Goal: Task Accomplishment & Management: Complete application form

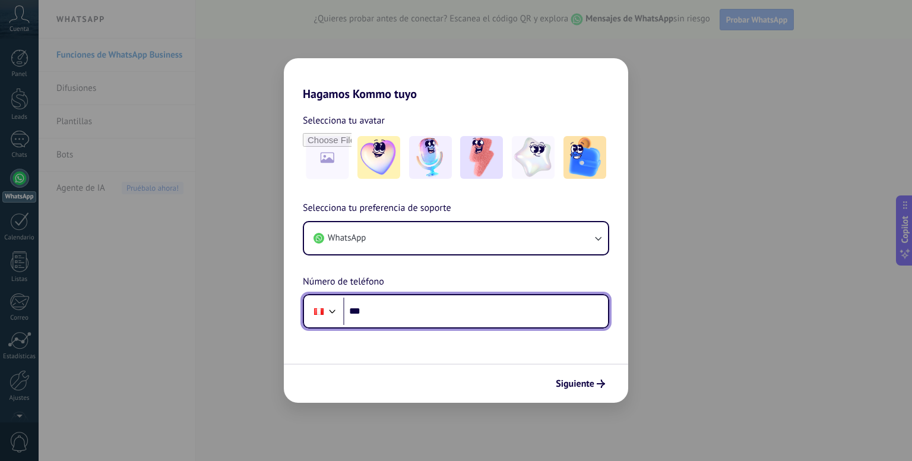
click at [383, 302] on input "***" at bounding box center [475, 310] width 265 height 27
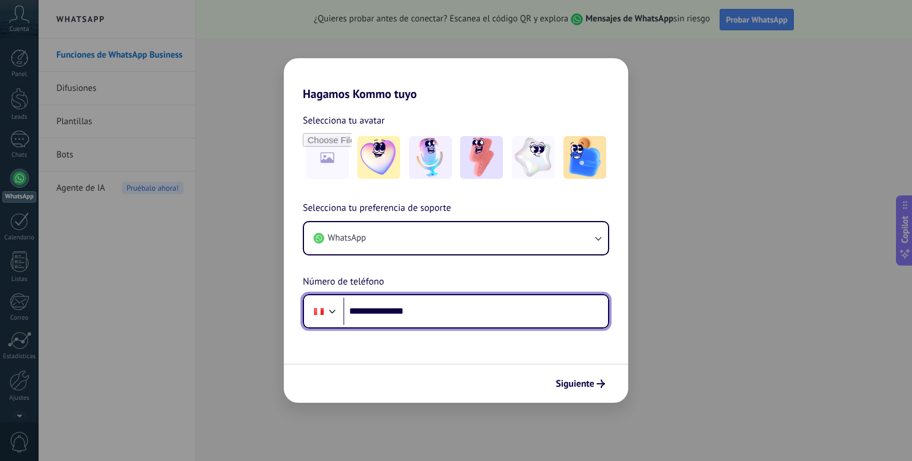
type input "**********"
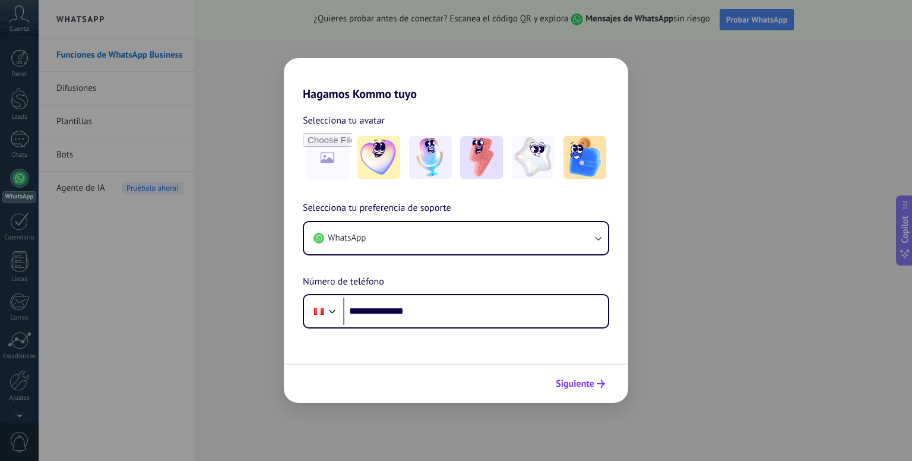
click at [583, 386] on span "Siguiente" at bounding box center [575, 383] width 39 height 8
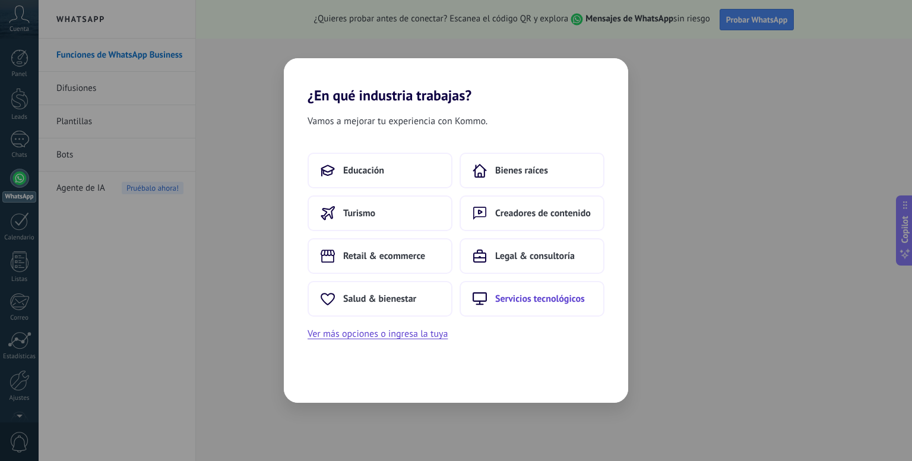
click at [534, 299] on span "Servicios tecnológicos" at bounding box center [540, 299] width 90 height 12
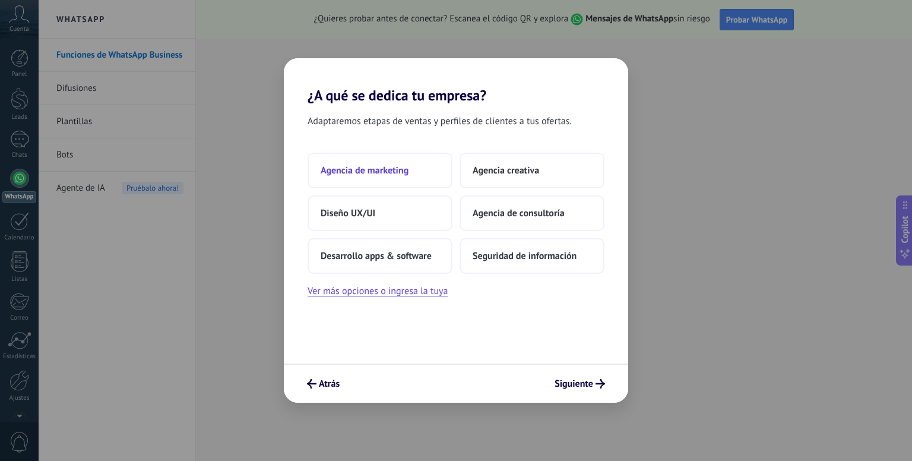
click at [374, 181] on button "Agencia de marketing" at bounding box center [379, 171] width 145 height 36
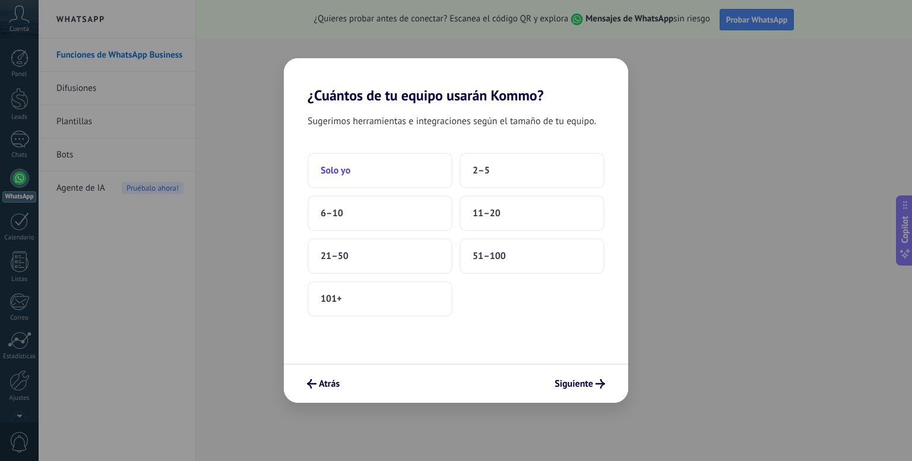
click at [375, 177] on button "Solo yo" at bounding box center [379, 171] width 145 height 36
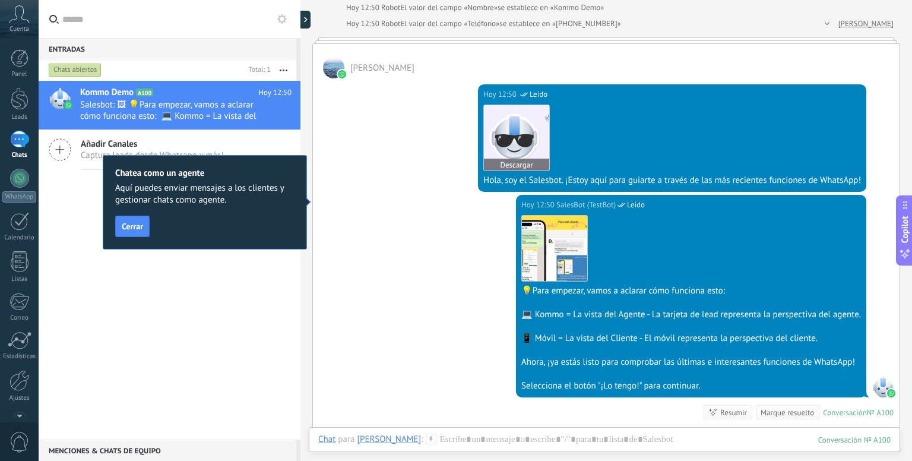
scroll to position [178, 0]
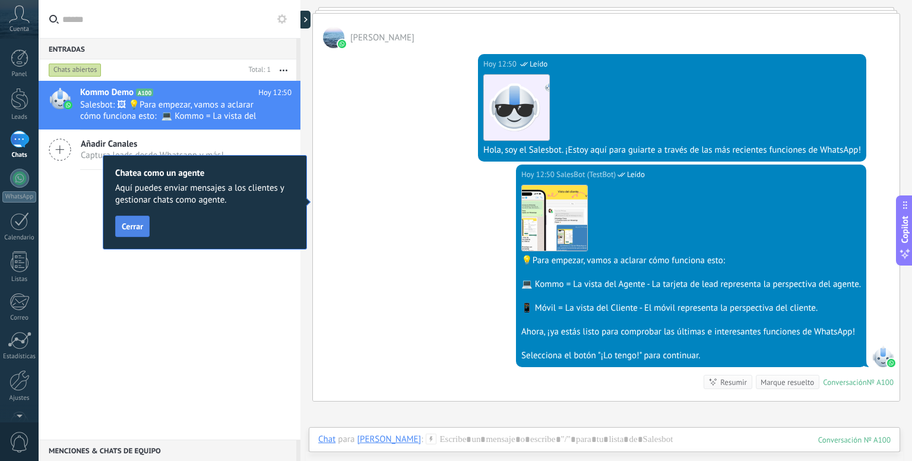
click at [137, 227] on span "Cerrar" at bounding box center [132, 226] width 21 height 8
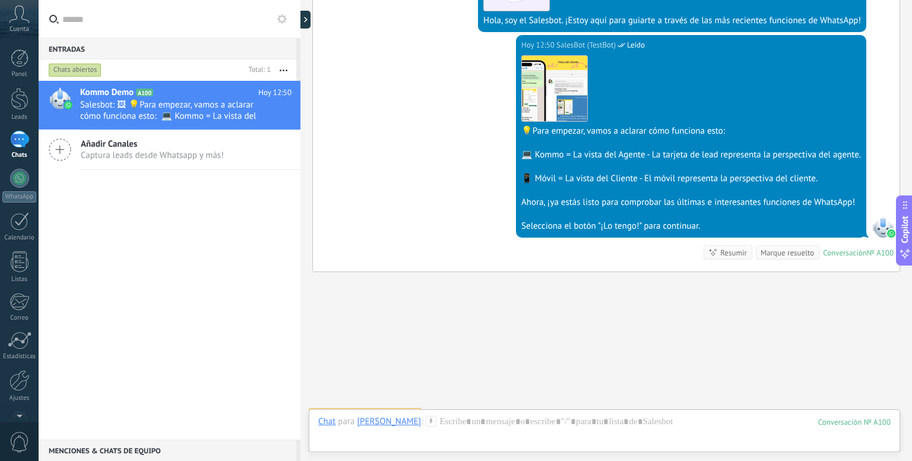
scroll to position [324, 0]
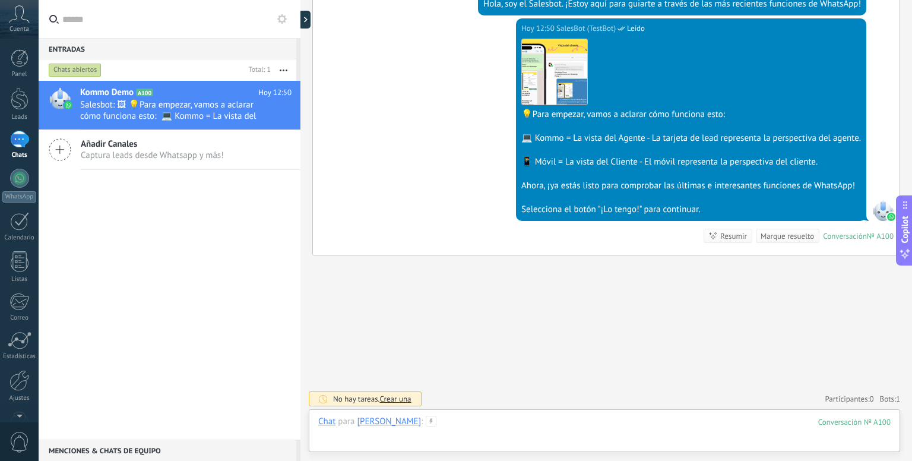
click at [533, 423] on div at bounding box center [604, 433] width 572 height 36
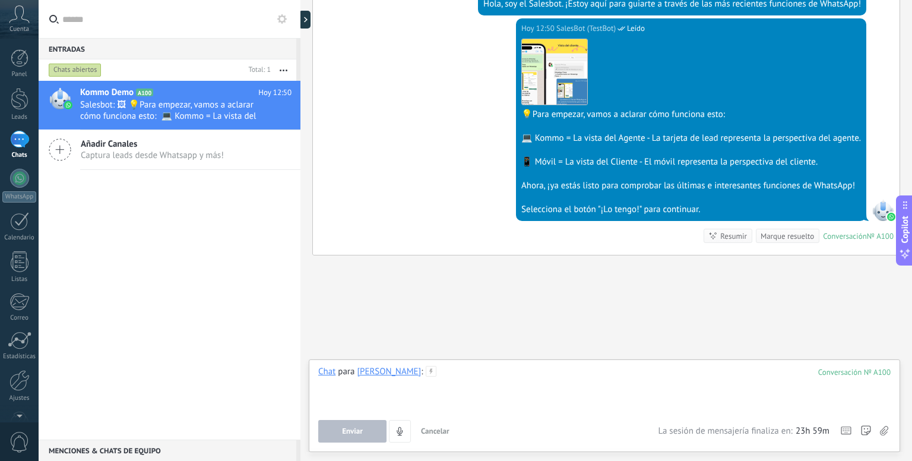
paste div
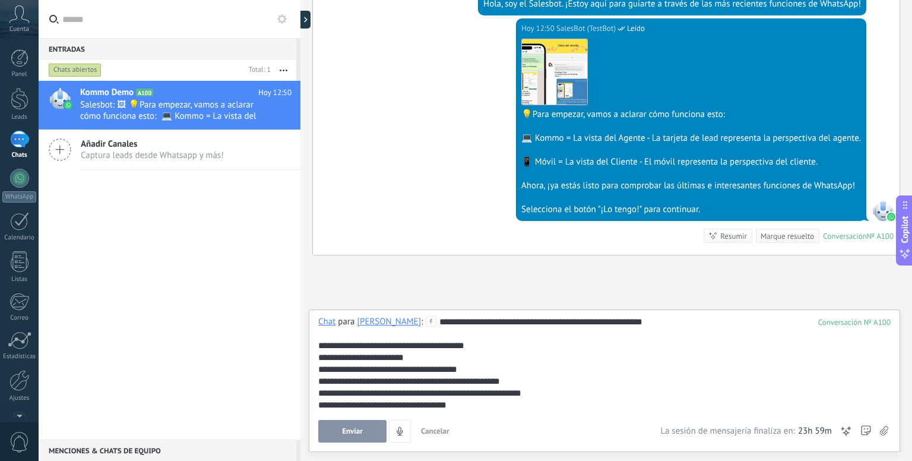
click at [344, 430] on span "Enviar" at bounding box center [352, 431] width 21 height 8
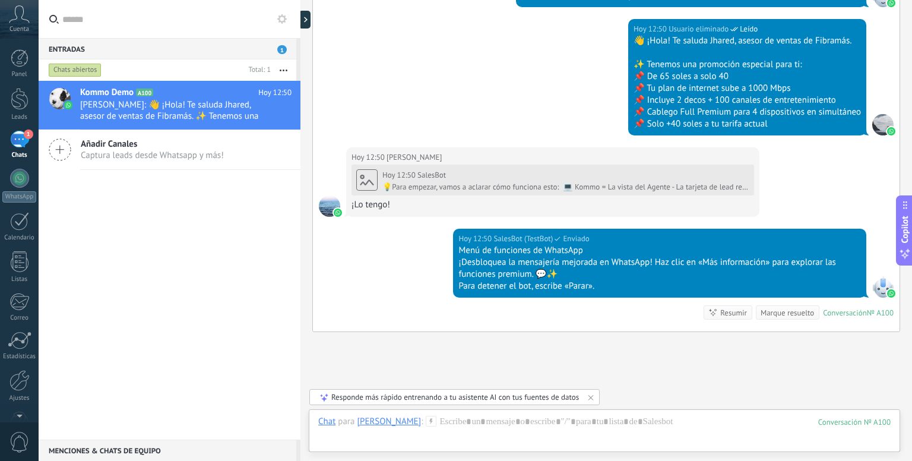
scroll to position [614, 0]
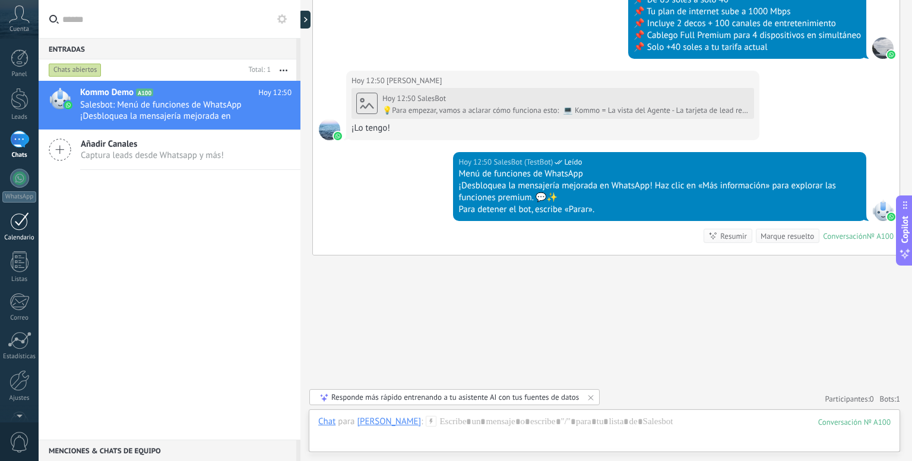
click at [28, 217] on div at bounding box center [19, 221] width 19 height 18
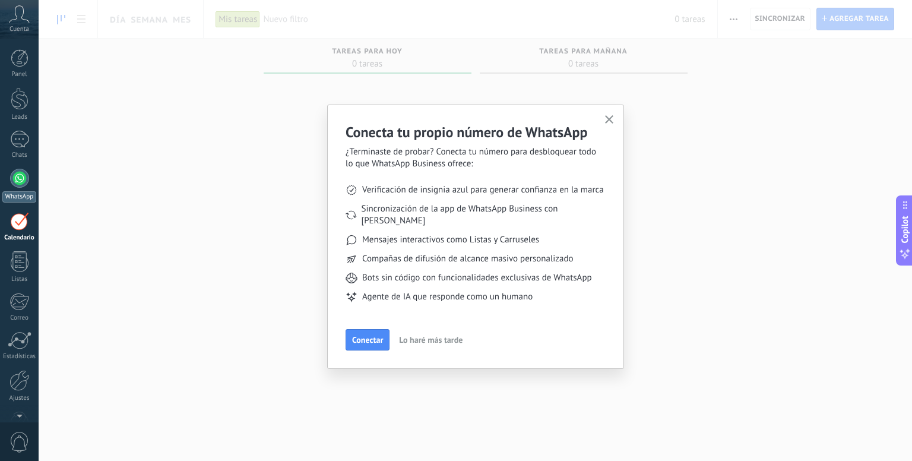
click at [26, 184] on div at bounding box center [19, 178] width 19 height 19
